Goal: Check status: Check status

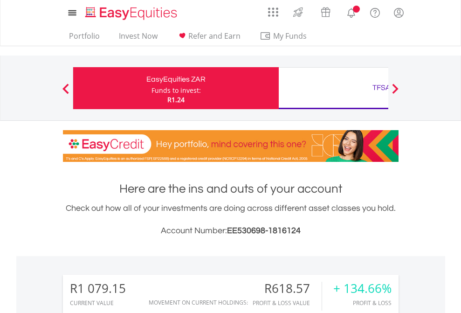
scroll to position [90, 146]
click at [152, 88] on div "Funds to invest:" at bounding box center [176, 90] width 49 height 9
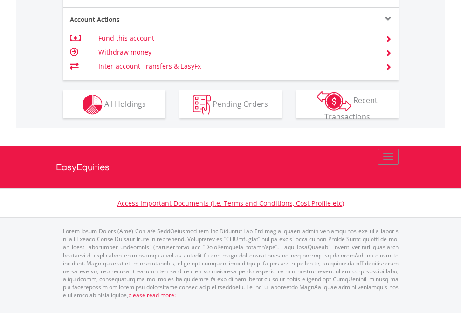
scroll to position [876, 0]
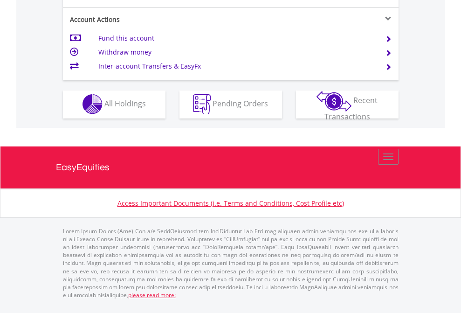
scroll to position [872, 0]
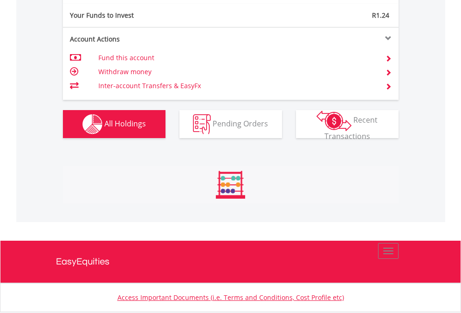
scroll to position [90, 146]
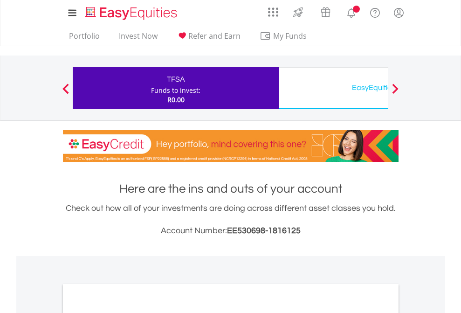
scroll to position [561, 0]
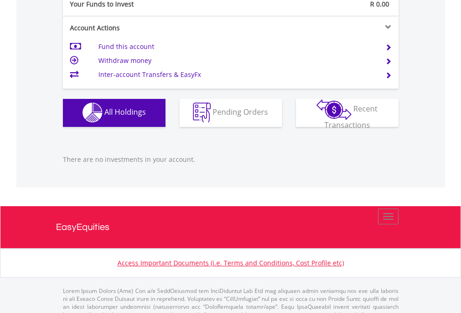
scroll to position [924, 0]
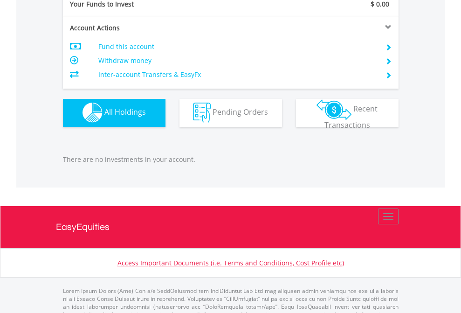
scroll to position [924, 0]
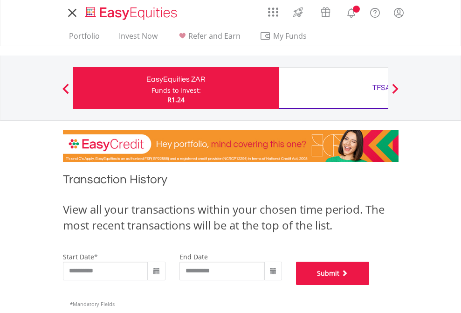
click at [370, 285] on button "Submit" at bounding box center [333, 273] width 74 height 23
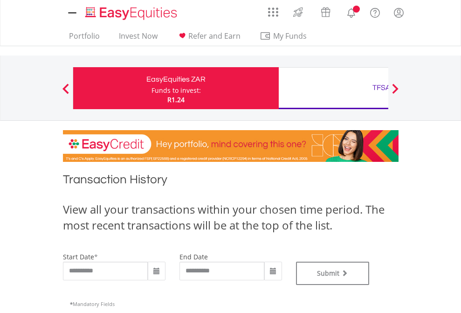
click at [334, 88] on div "TFSA" at bounding box center [382, 87] width 195 height 13
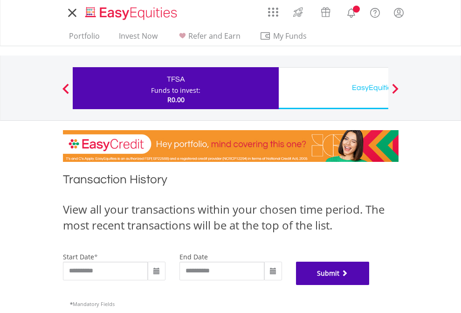
click at [370, 285] on button "Submit" at bounding box center [333, 273] width 74 height 23
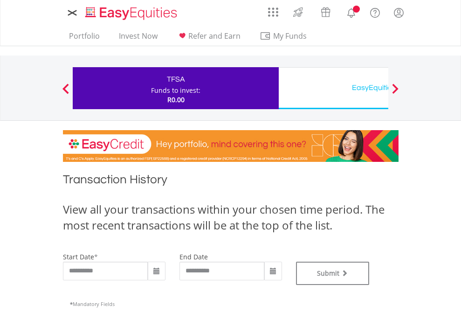
click at [334, 88] on div "EasyEquities USD" at bounding box center [382, 87] width 195 height 13
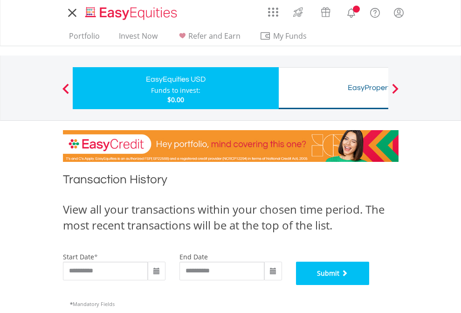
click at [370, 285] on button "Submit" at bounding box center [333, 273] width 74 height 23
